Goal: Task Accomplishment & Management: Complete application form

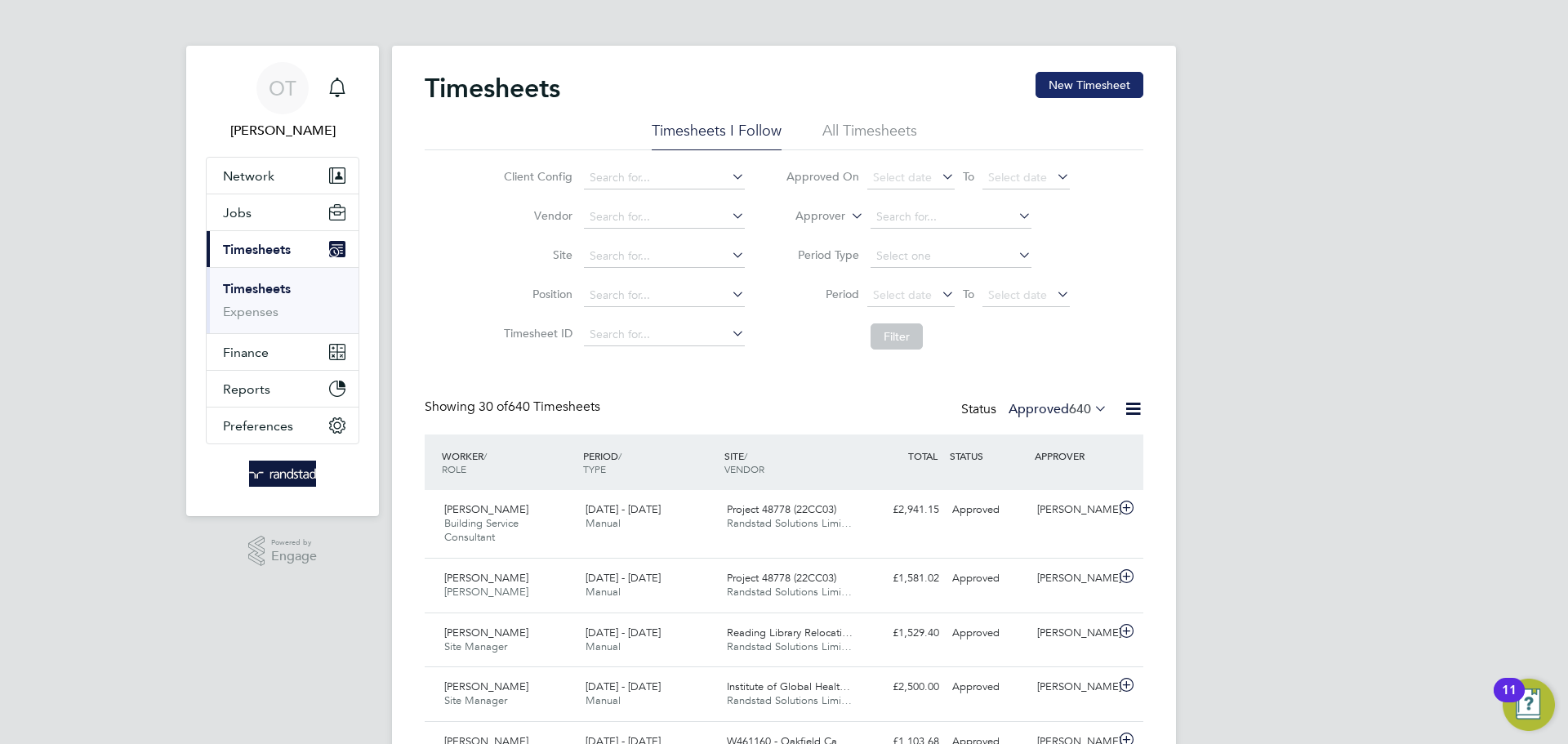
click at [1079, 85] on button "New Timesheet" at bounding box center [1089, 85] width 108 height 26
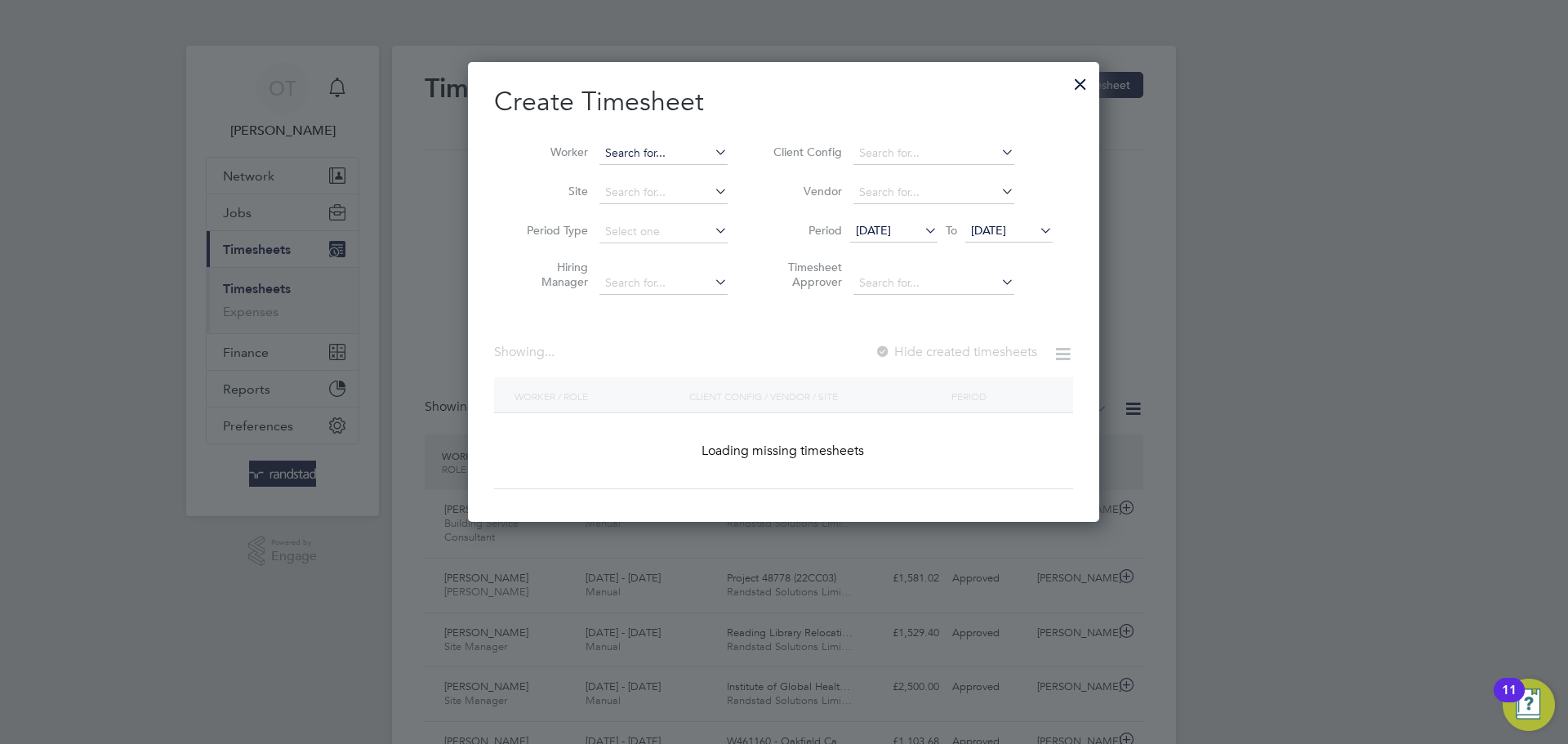
click at [634, 145] on li "Worker" at bounding box center [621, 154] width 254 height 39
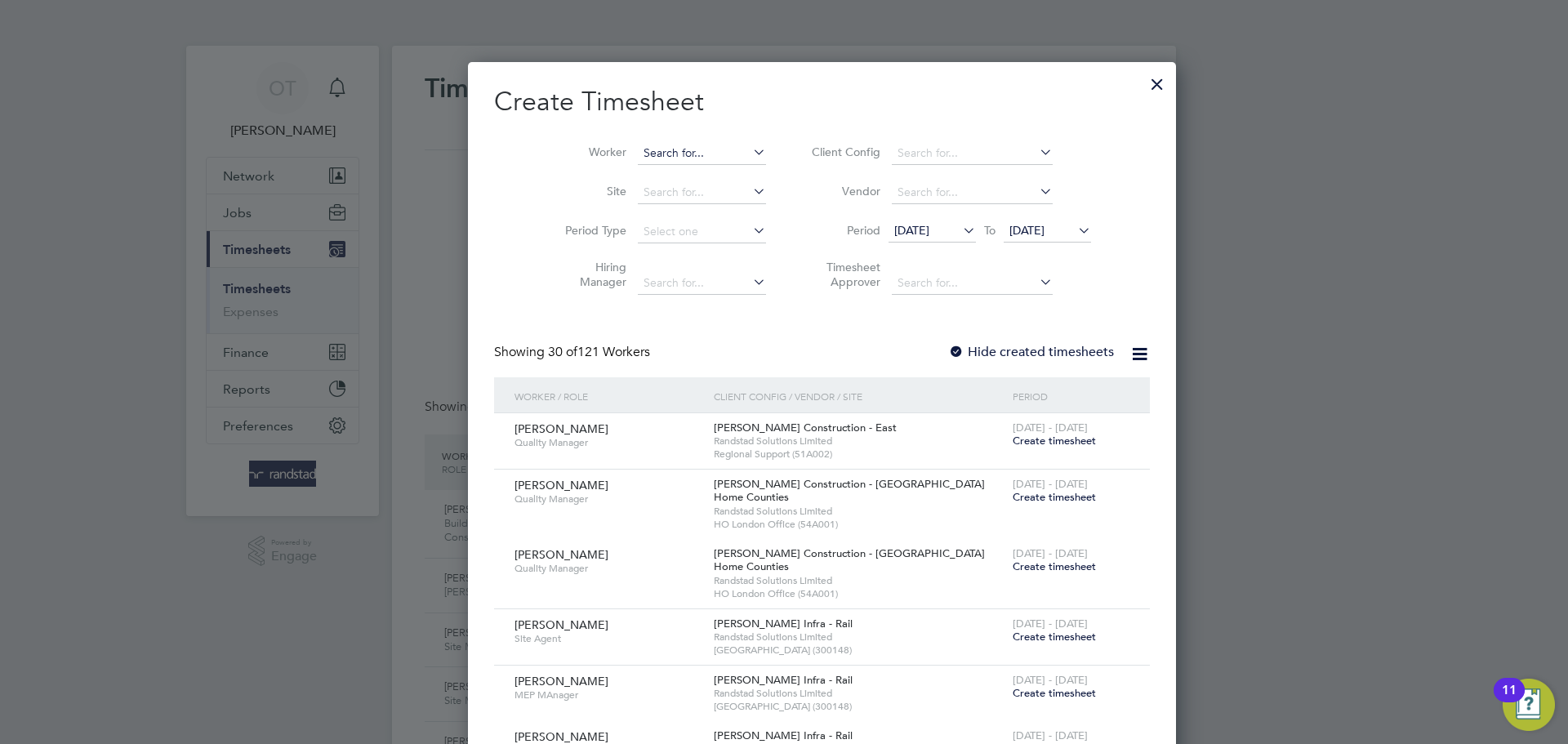
click at [656, 149] on input at bounding box center [702, 154] width 128 height 23
click at [627, 182] on li "[PERSON_NAME]" at bounding box center [680, 175] width 164 height 22
type input "[PERSON_NAME]"
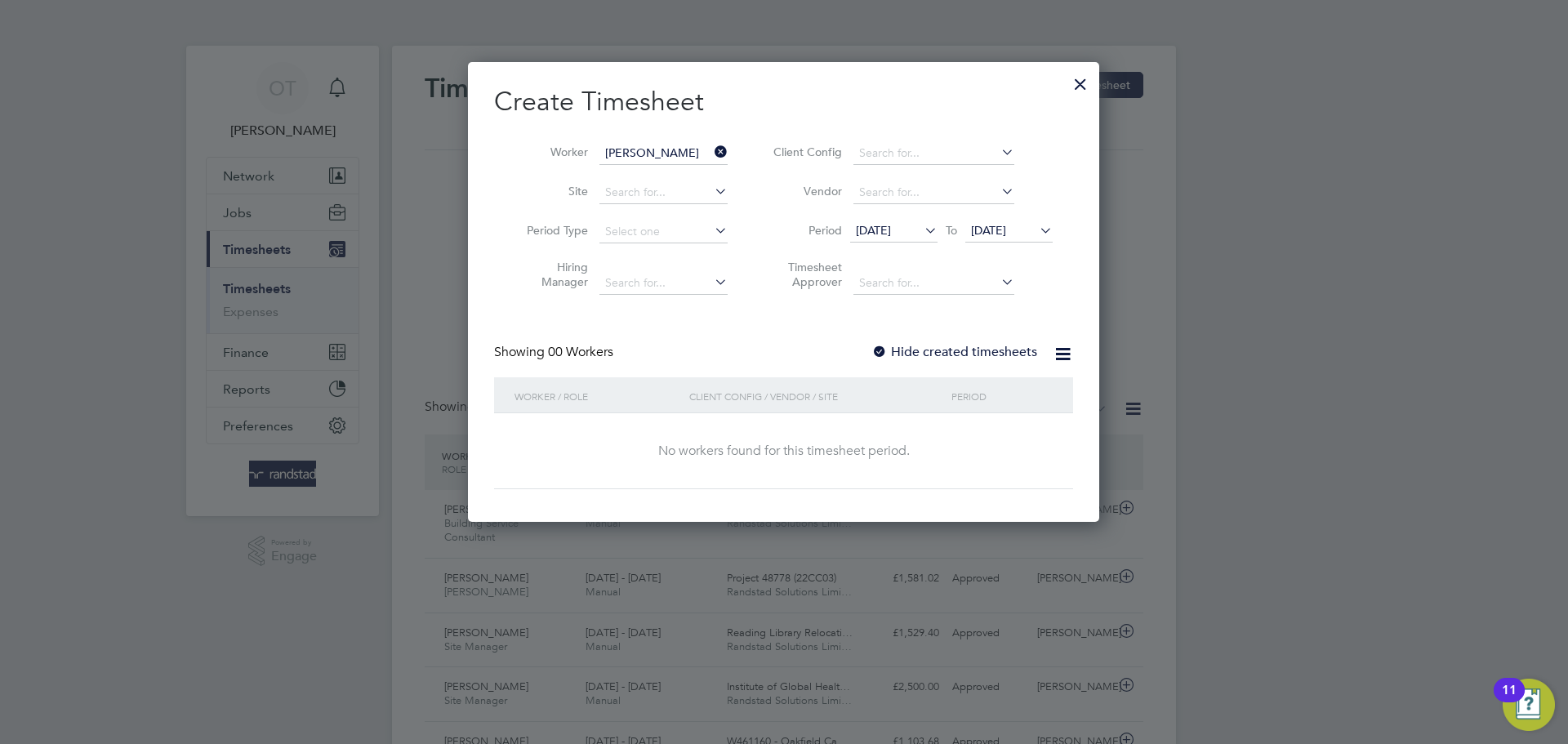
click at [927, 351] on label "Hide created timesheets" at bounding box center [954, 352] width 166 height 17
click at [882, 221] on span "[DATE]" at bounding box center [894, 231] width 88 height 22
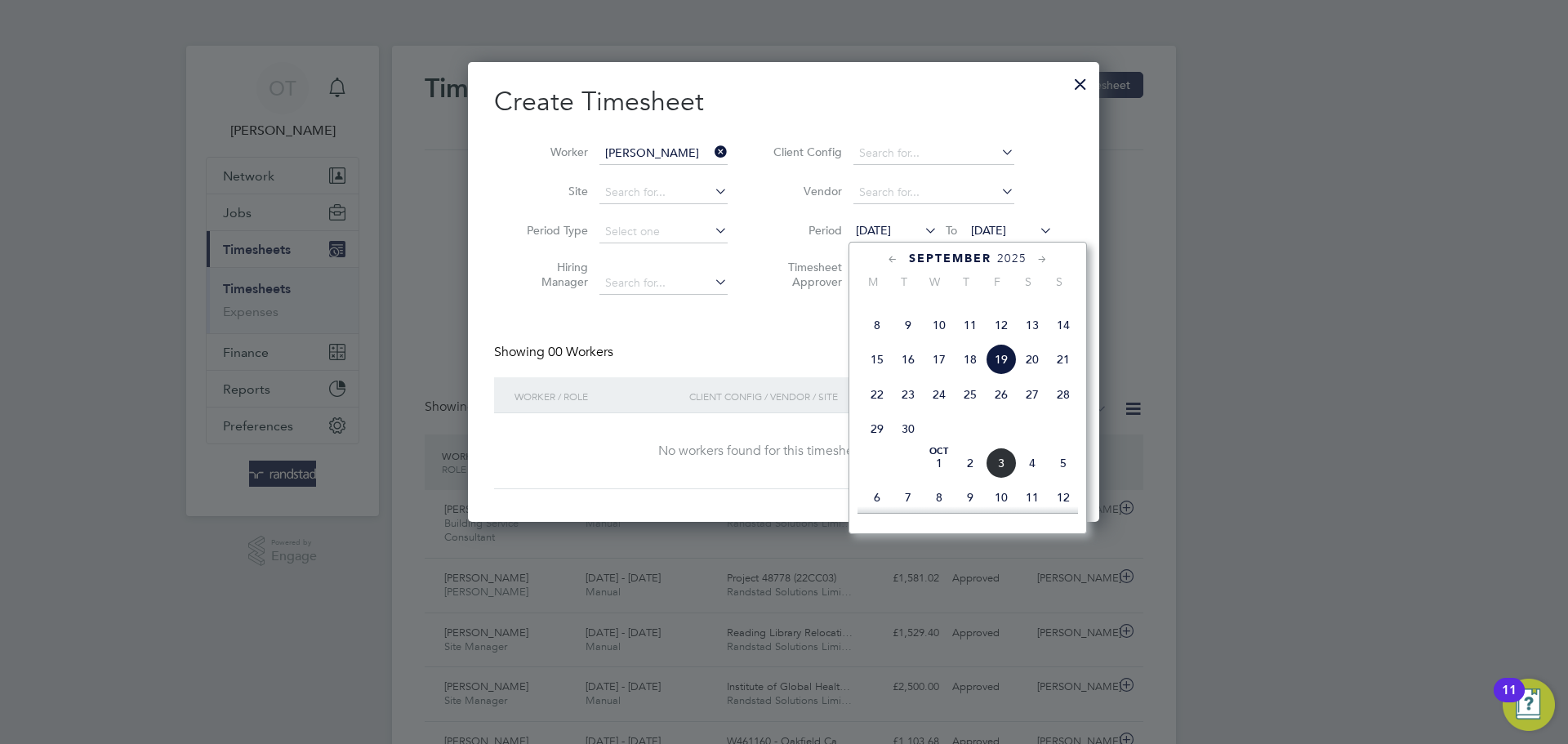
click at [877, 306] on span "[DATE]" at bounding box center [877, 290] width 31 height 31
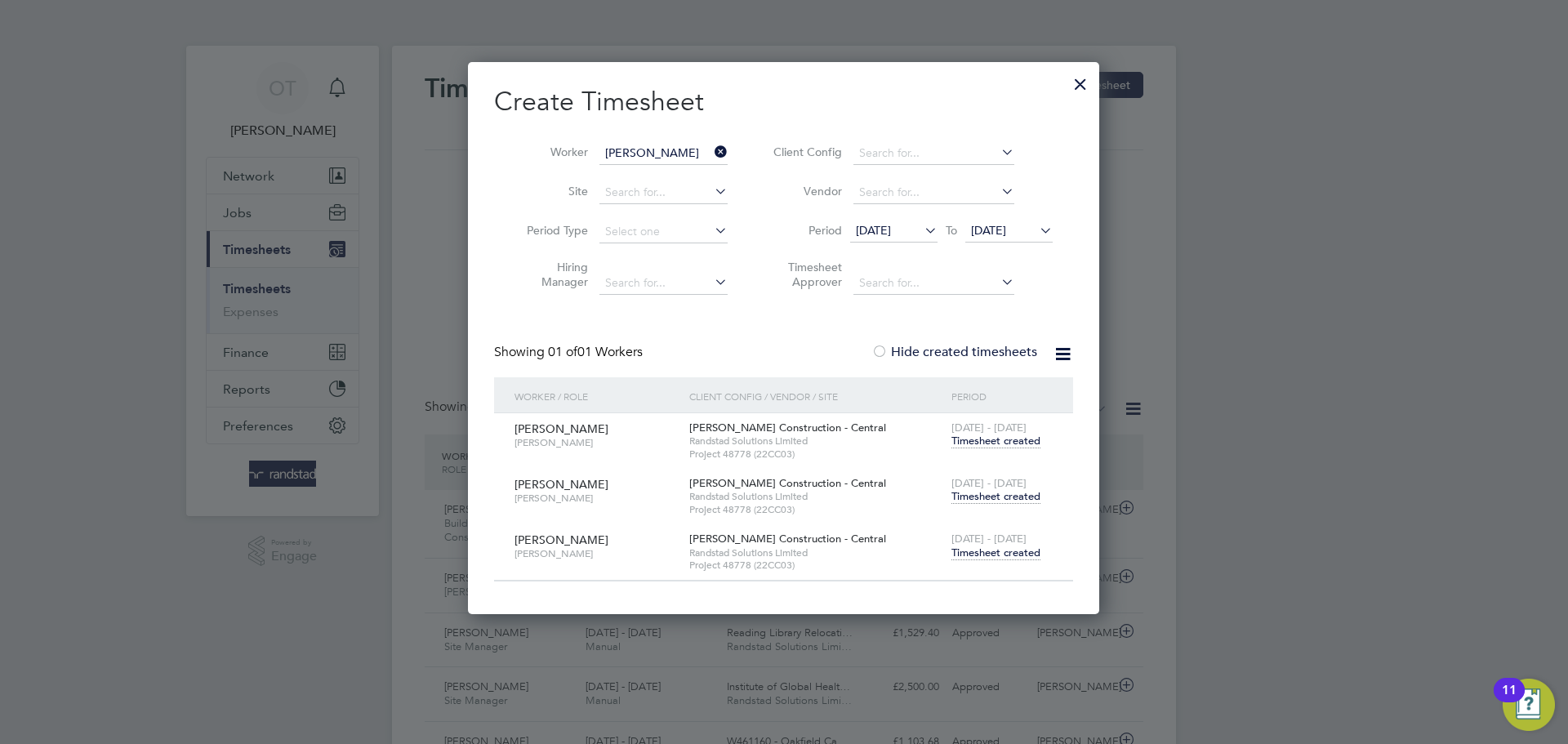
click at [1010, 445] on span "Timesheet created" at bounding box center [996, 440] width 89 height 15
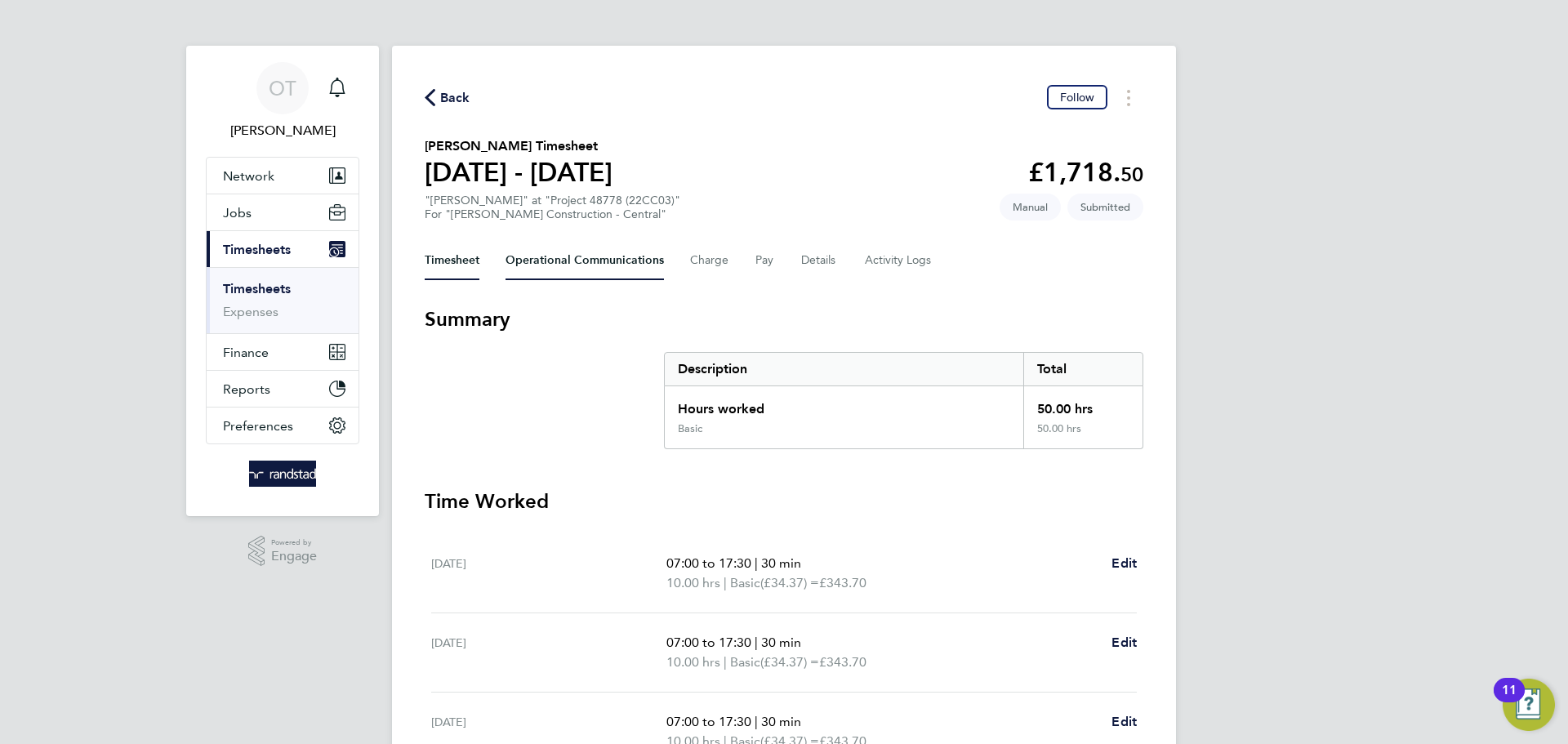
click at [585, 272] on Communications-tab "Operational Communications" at bounding box center [584, 261] width 159 height 39
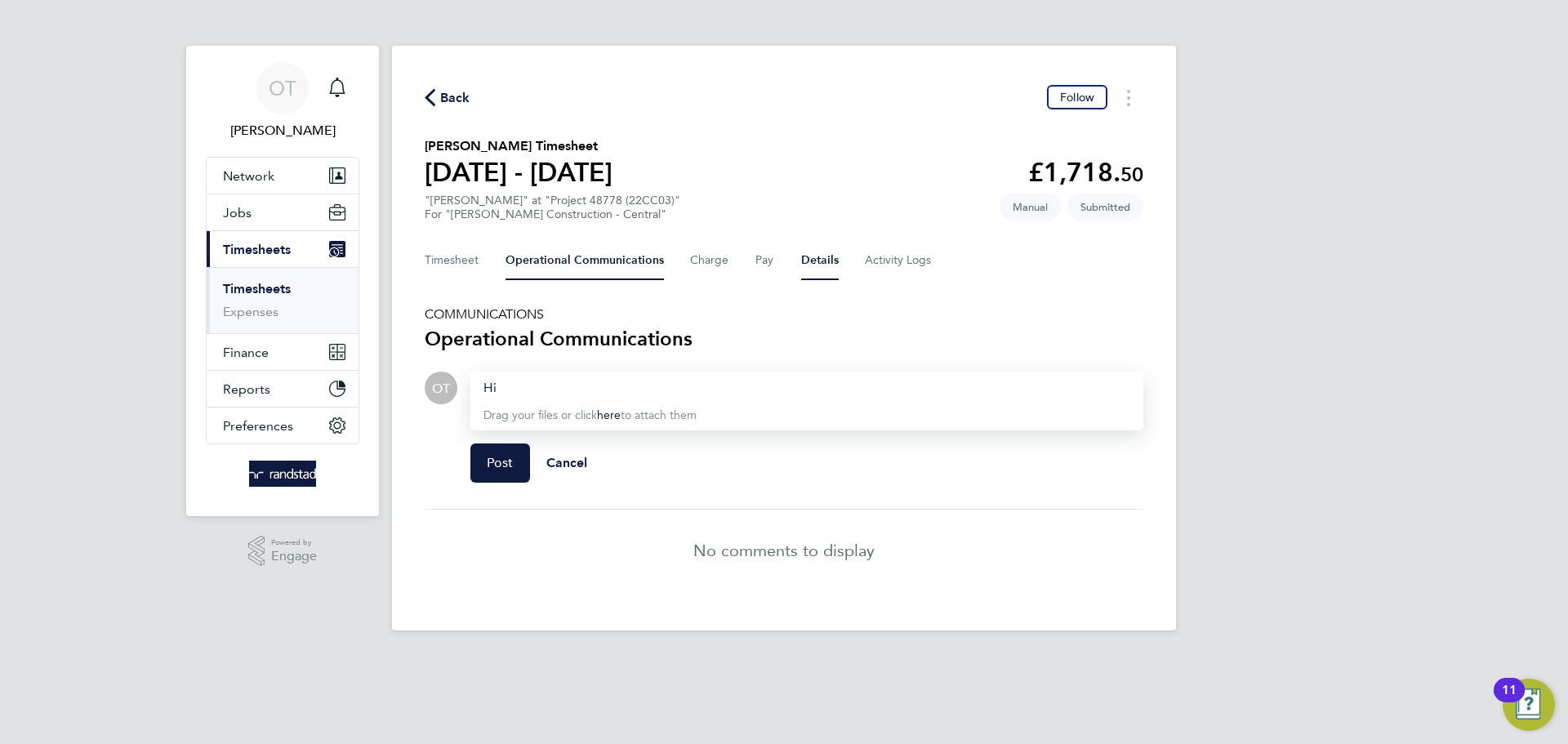
click at [831, 250] on button "Details" at bounding box center [820, 261] width 38 height 39
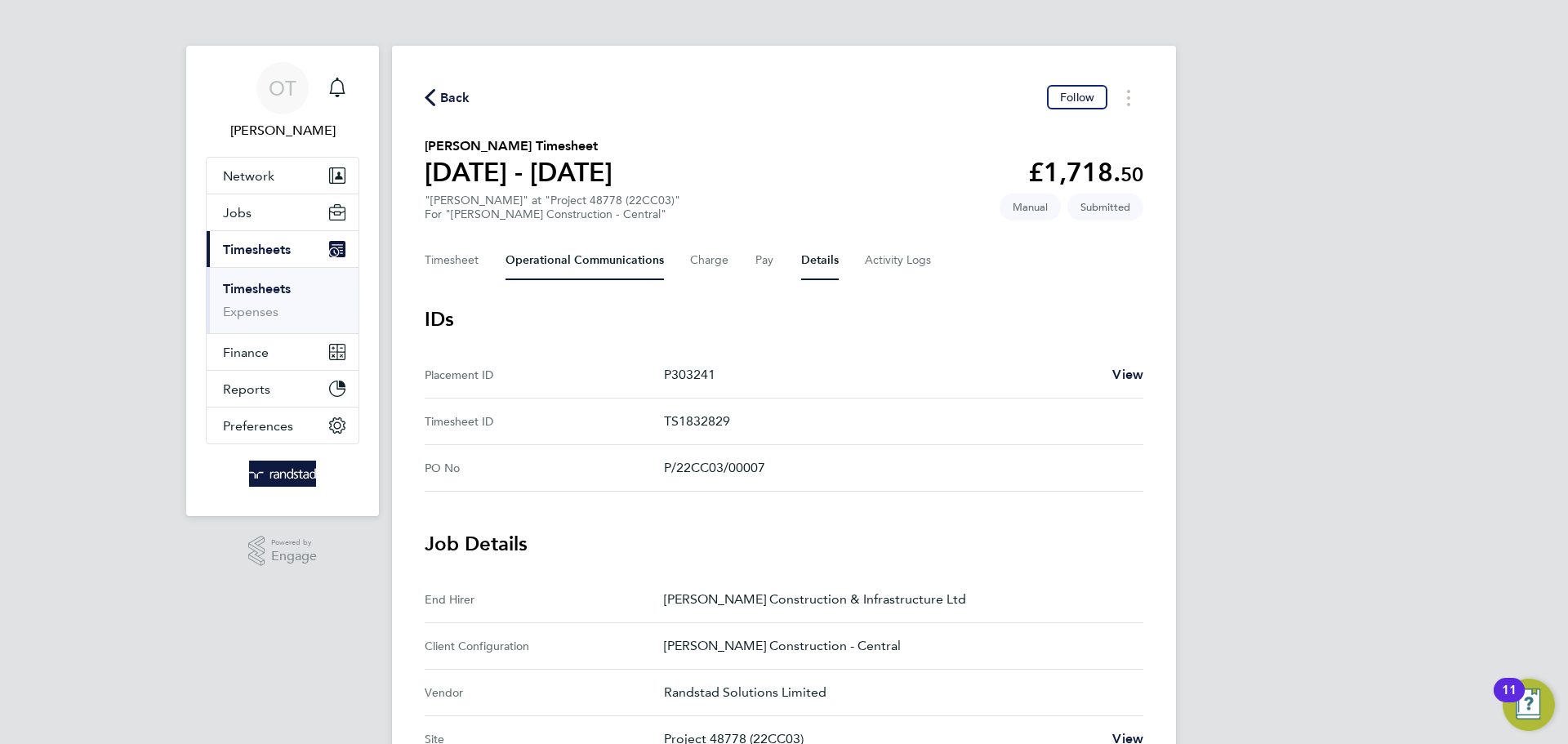
click at [565, 256] on Communications-tab "Operational Communications" at bounding box center [584, 261] width 159 height 39
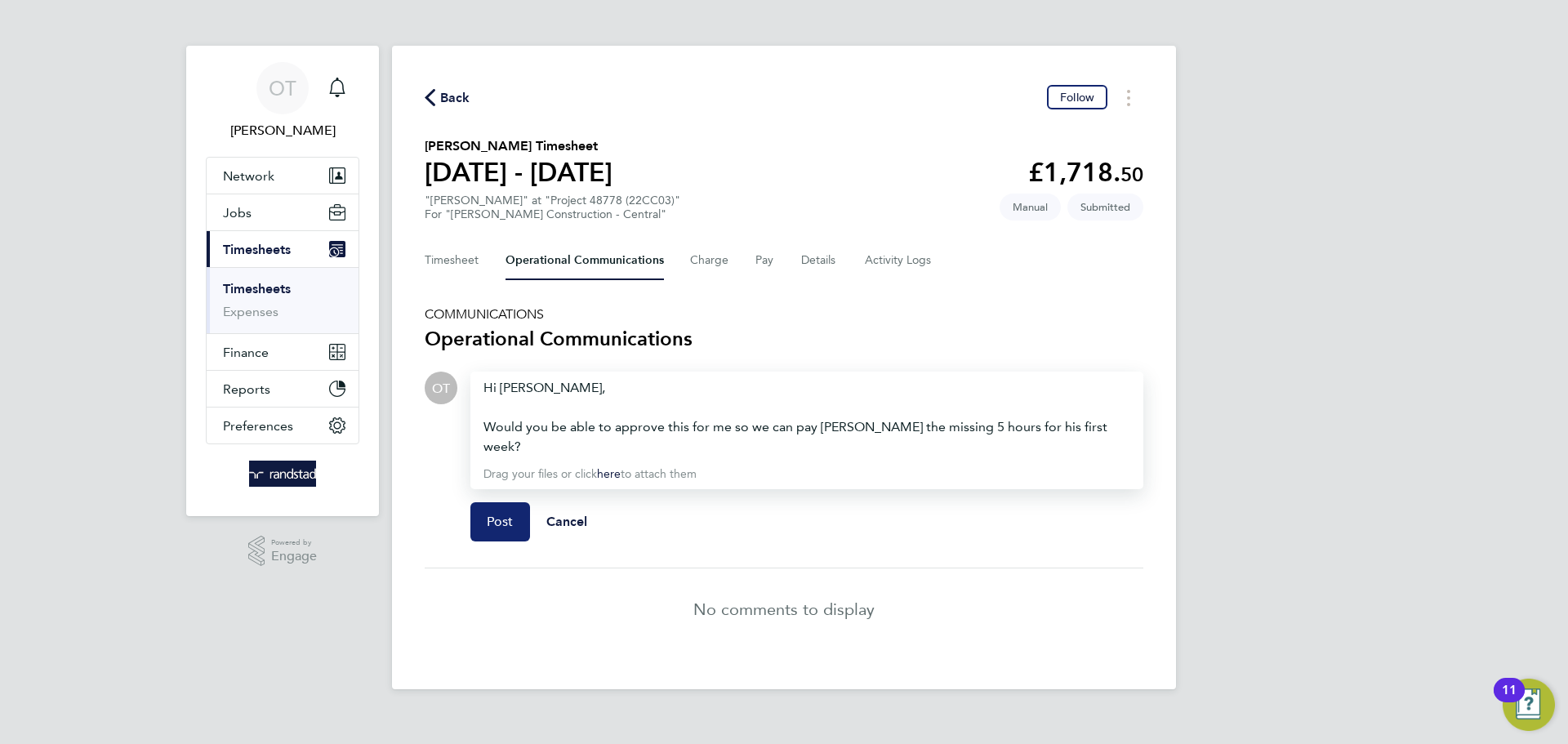
click at [487, 514] on span "Post" at bounding box center [500, 522] width 27 height 17
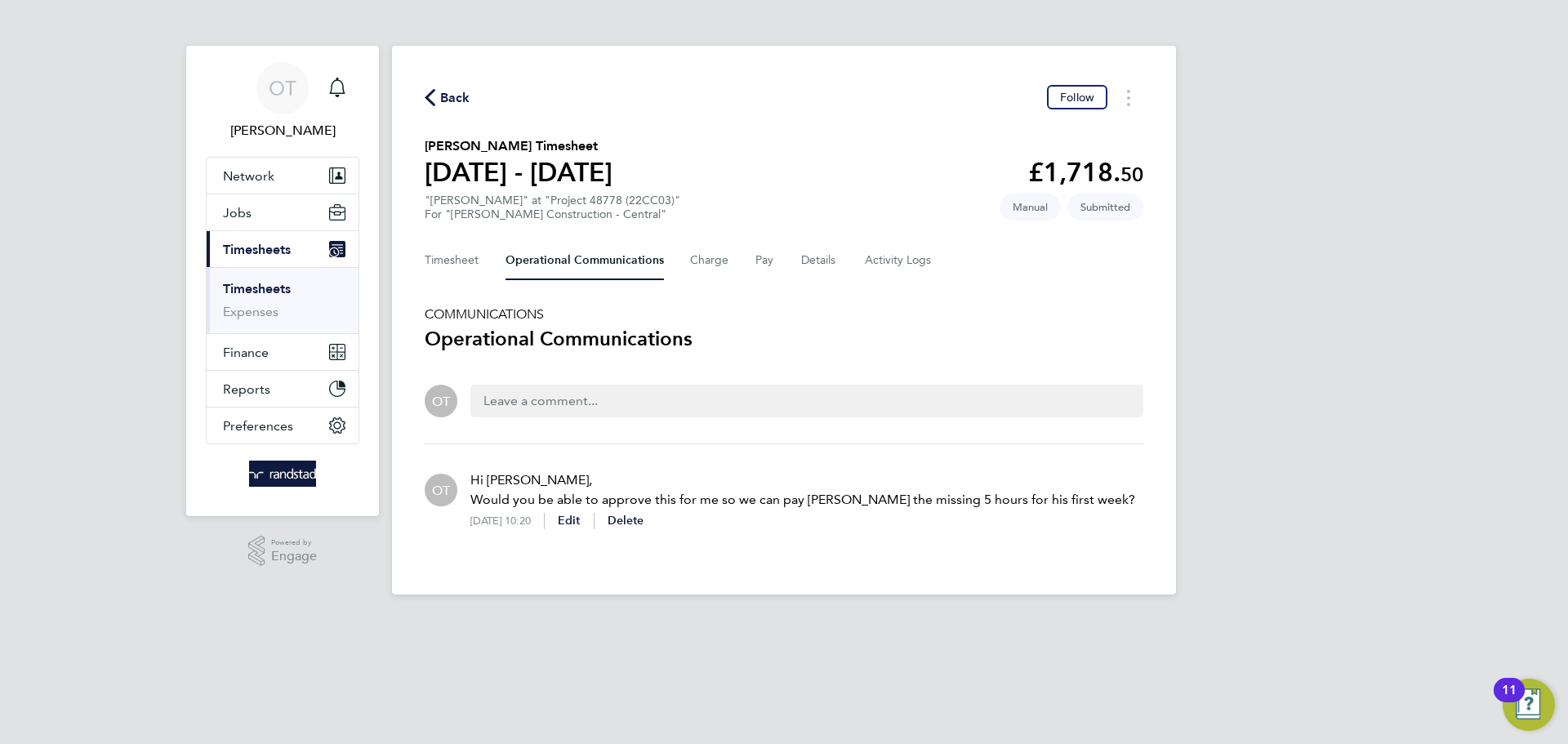
click at [439, 105] on button "Back" at bounding box center [447, 97] width 46 height 20
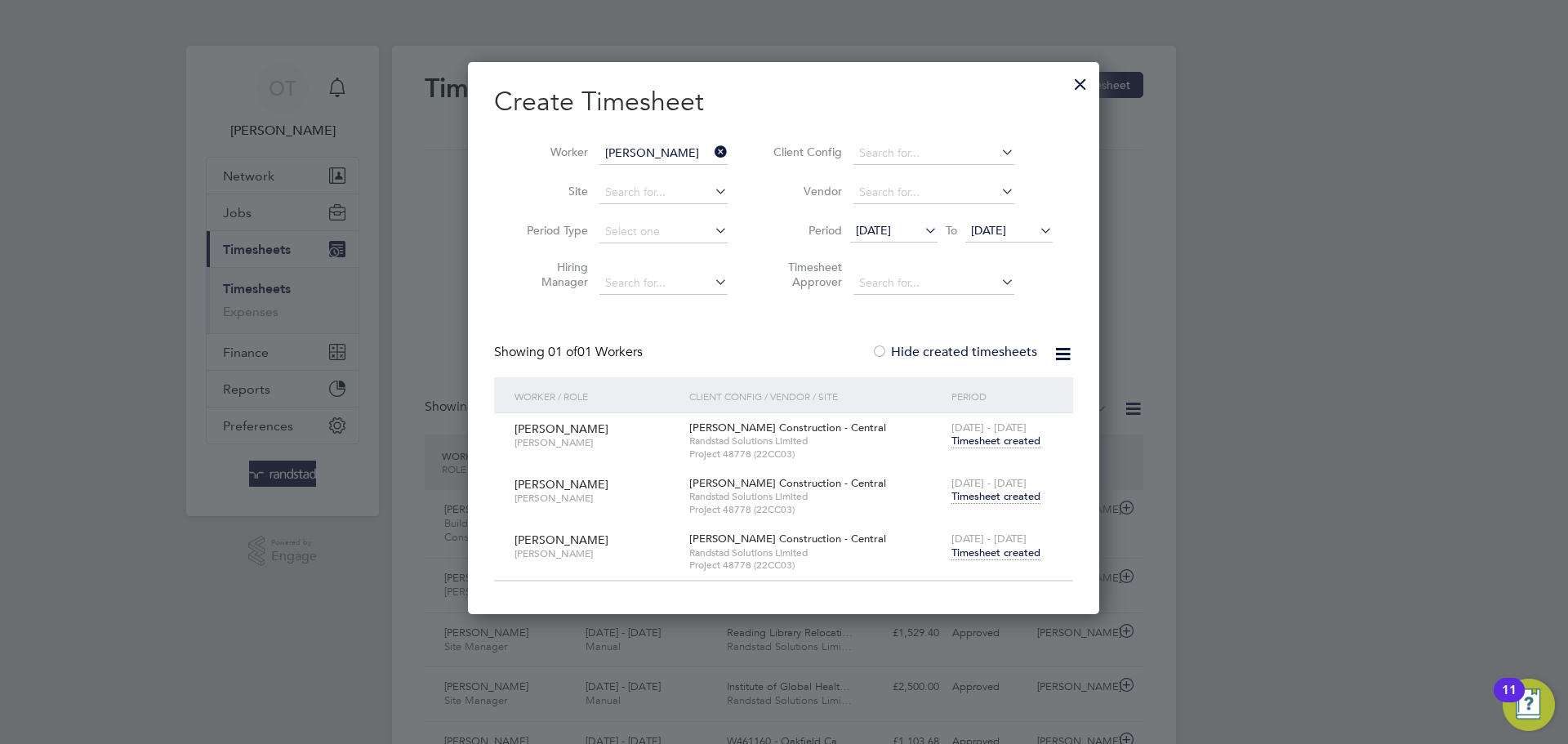
scroll to position [41, 142]
click at [1036, 232] on icon at bounding box center [1036, 230] width 0 height 23
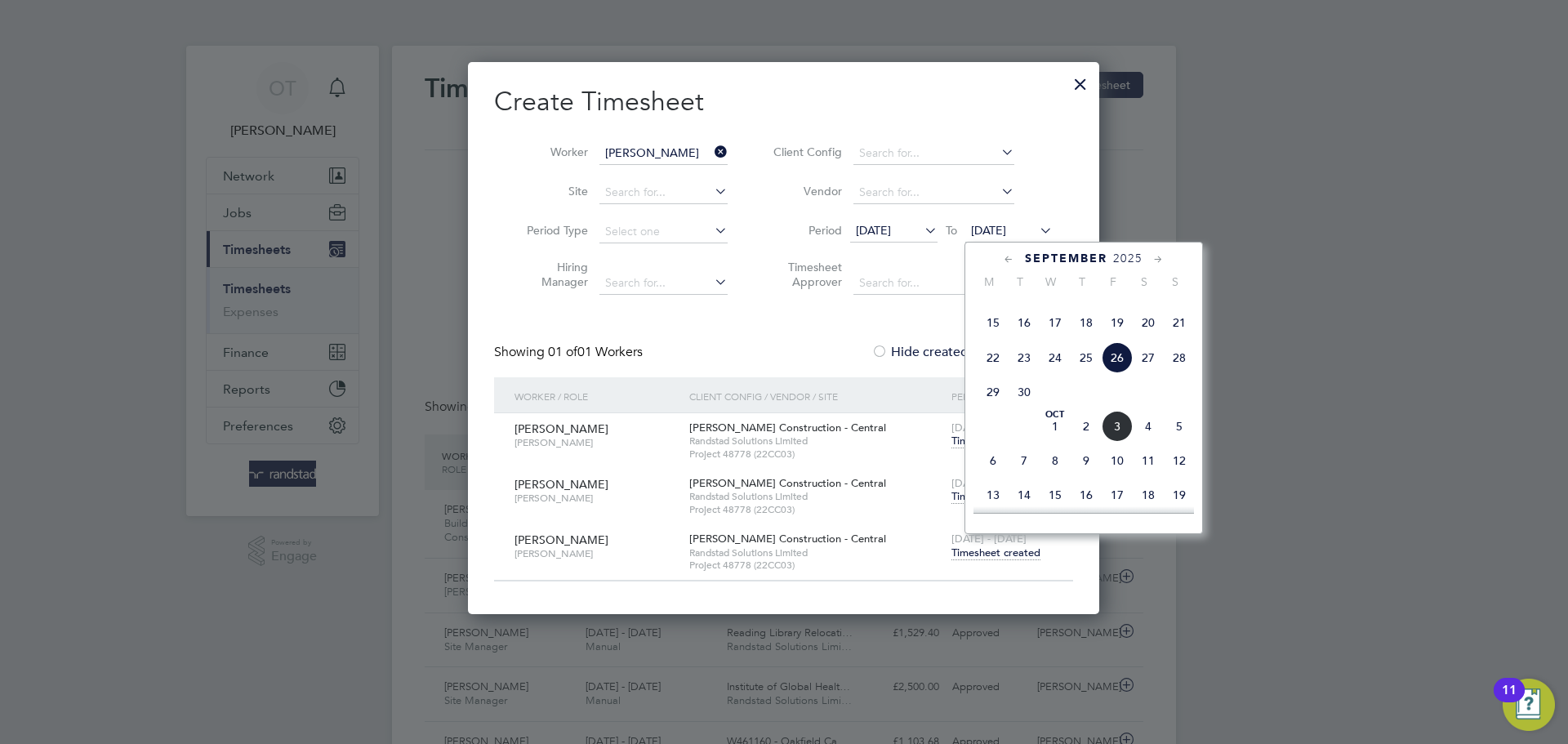
click at [1182, 476] on span "12" at bounding box center [1179, 460] width 31 height 31
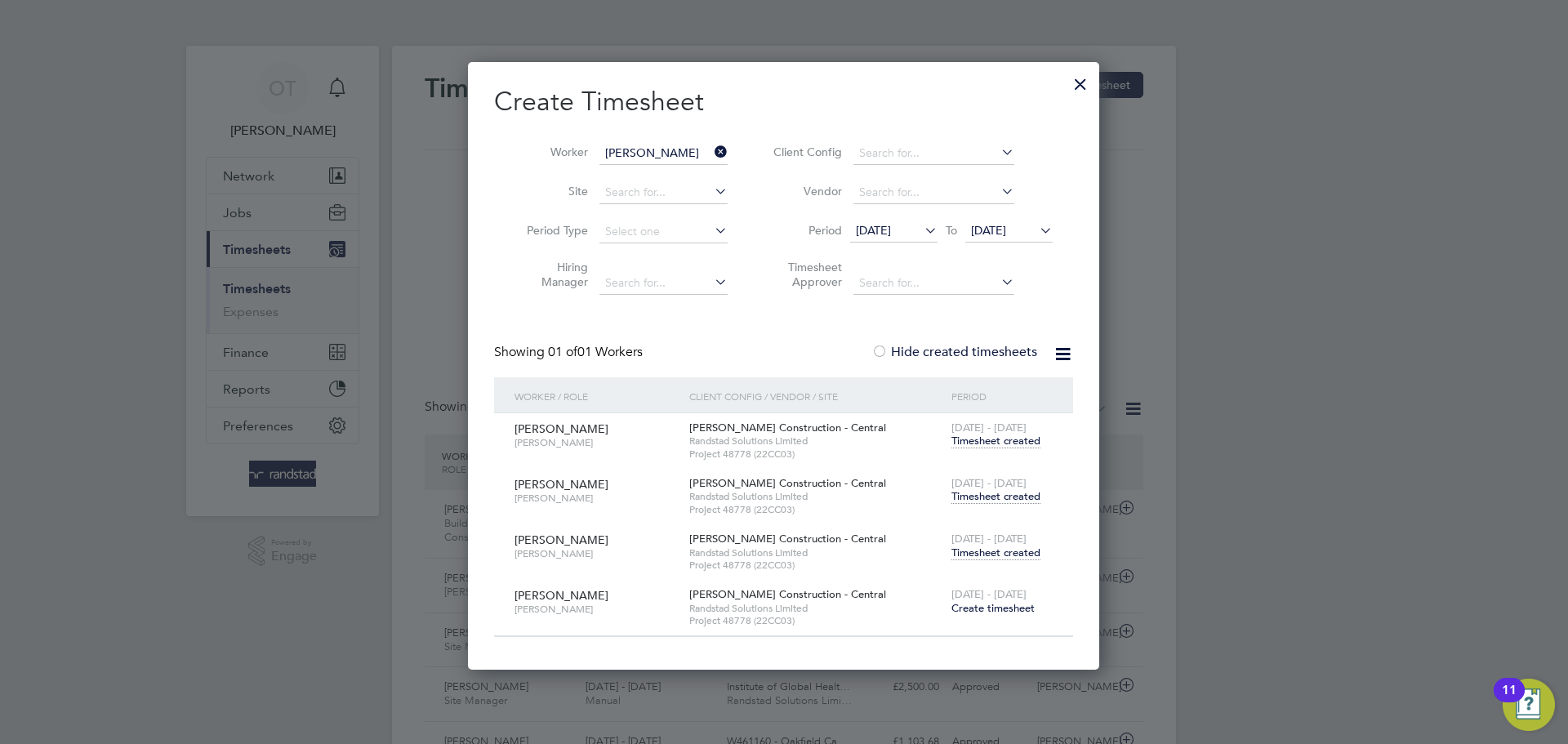
click at [1003, 606] on span "Create timesheet" at bounding box center [993, 608] width 83 height 14
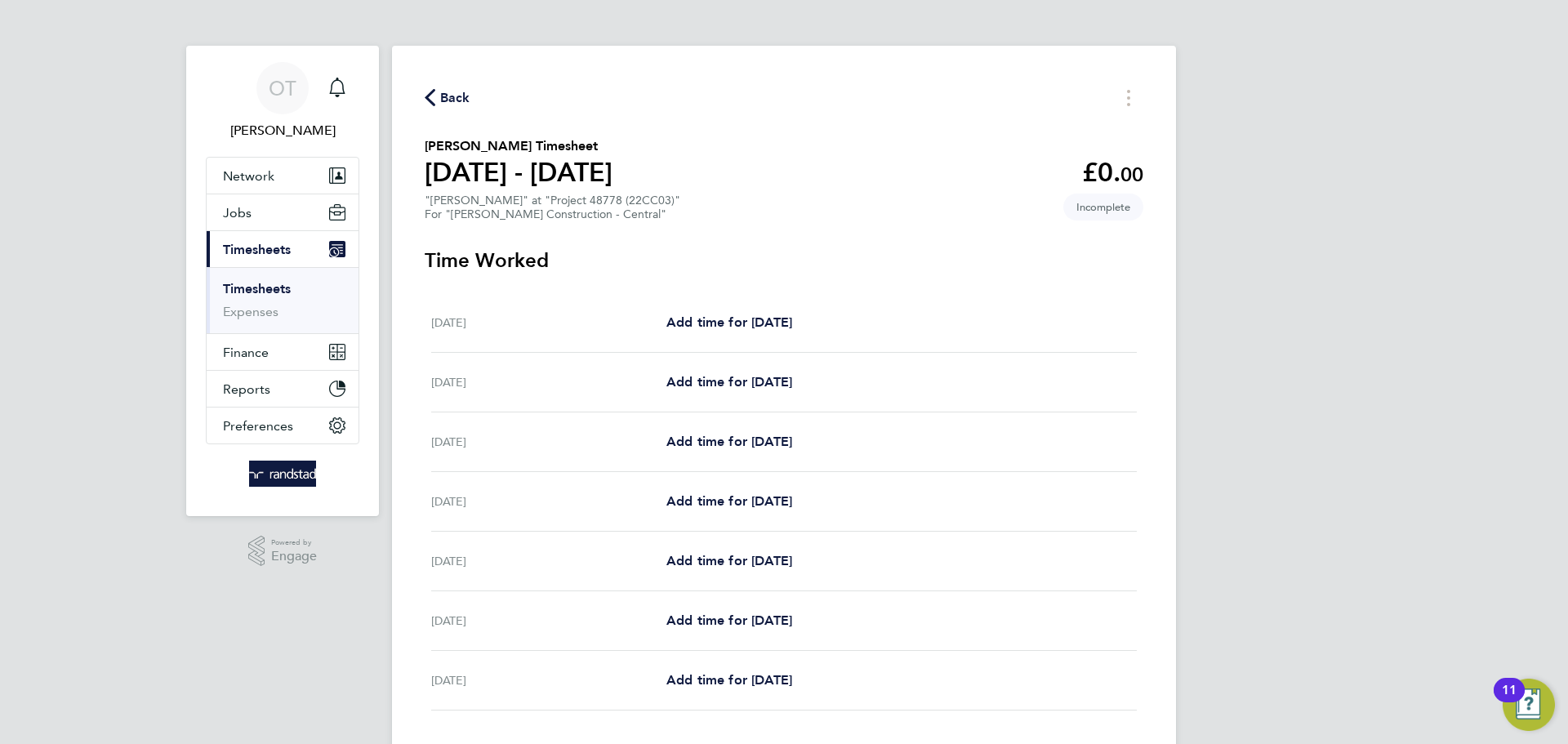
click at [440, 80] on div "Back [PERSON_NAME] Timesheet [DATE] - [DATE] £0. 00 "[PERSON_NAME]" at "Project…" at bounding box center [784, 437] width 784 height 783
